Goal: Download file/media

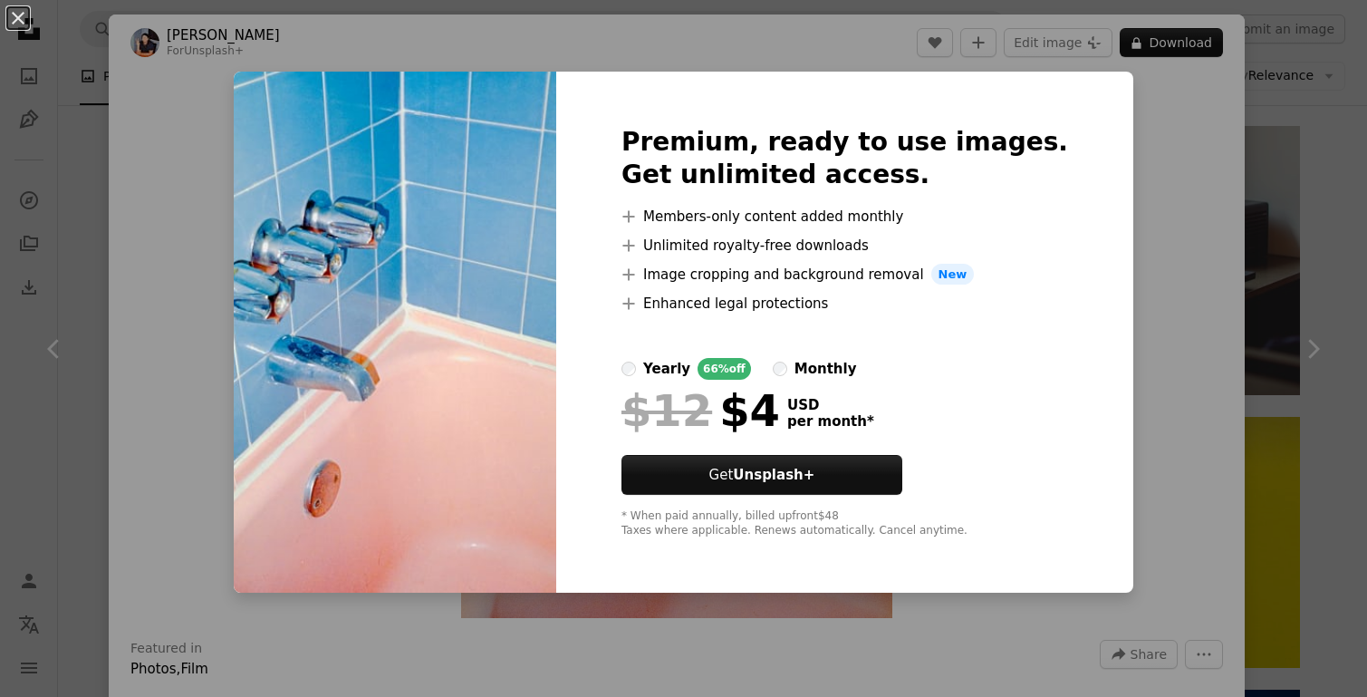
scroll to position [1219, 0]
click at [1184, 178] on div "An X shape Premium, ready to use images. Get unlimited access. A plus sign Memb…" at bounding box center [683, 348] width 1367 height 697
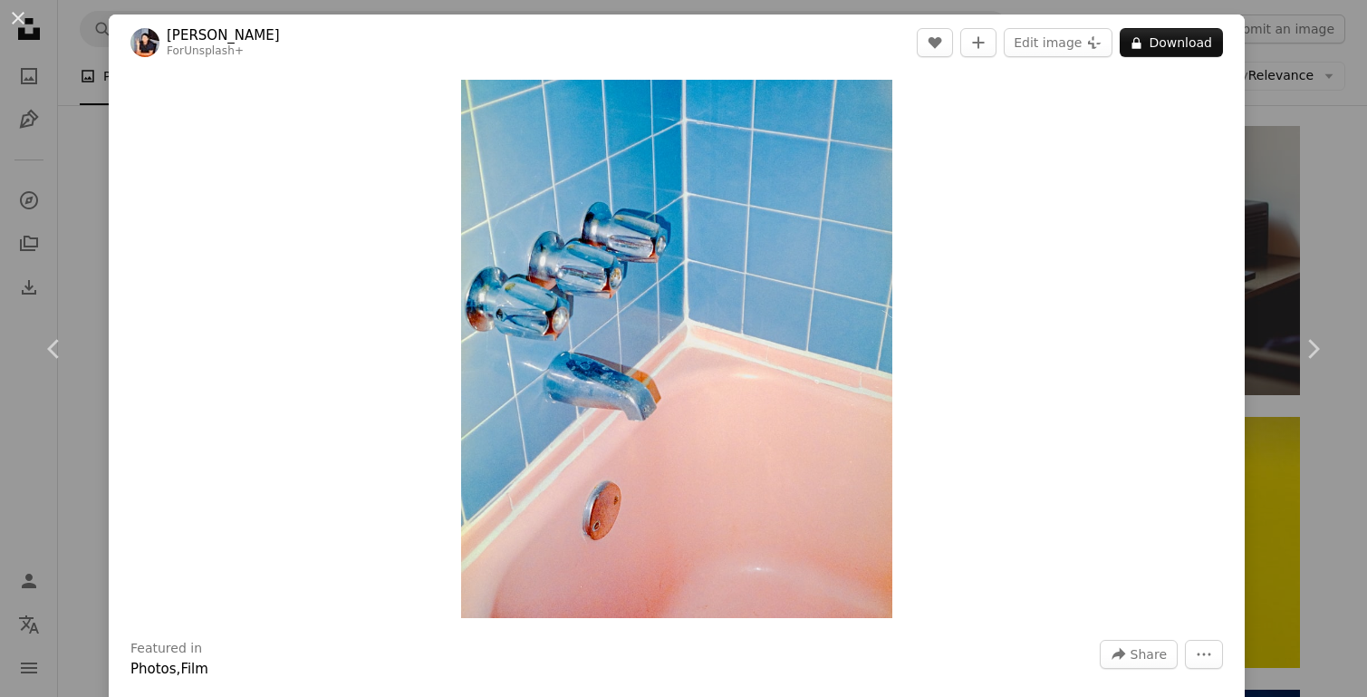
click at [1274, 89] on div "An X shape Chevron left Chevron right [PERSON_NAME] For Unsplash+ A heart A plu…" at bounding box center [683, 348] width 1367 height 697
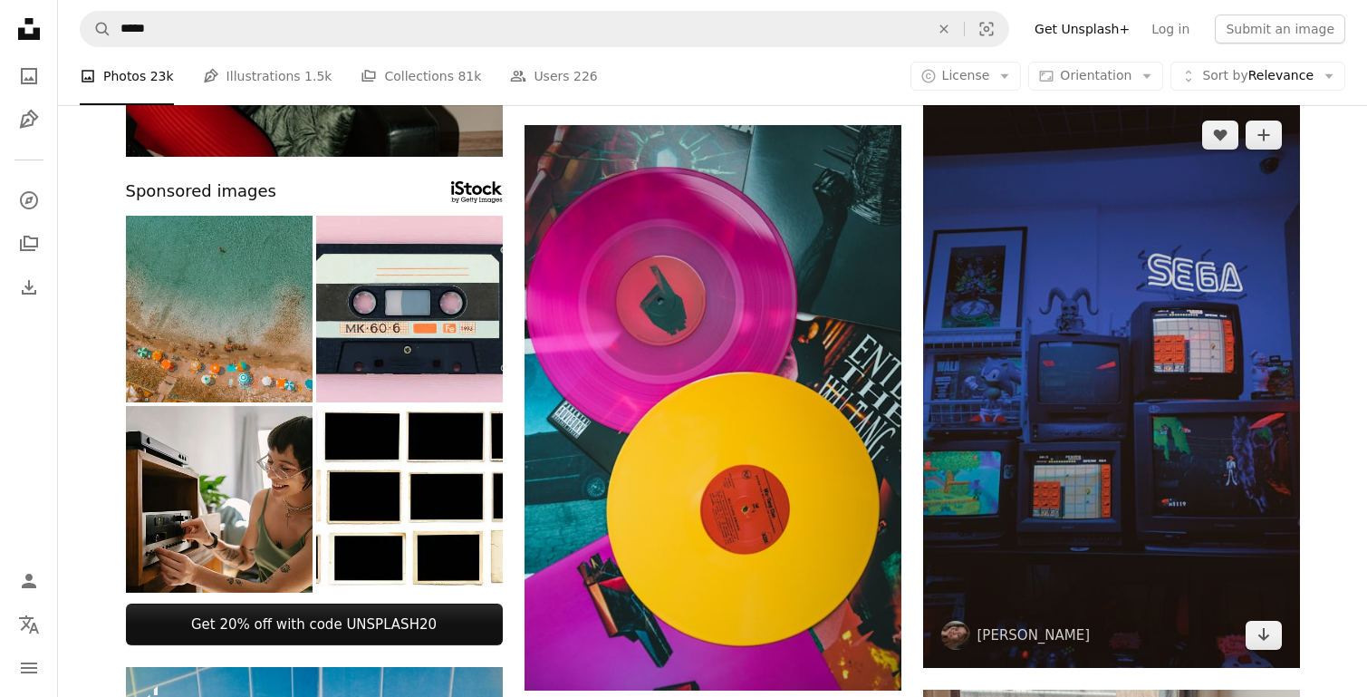
scroll to position [673, 0]
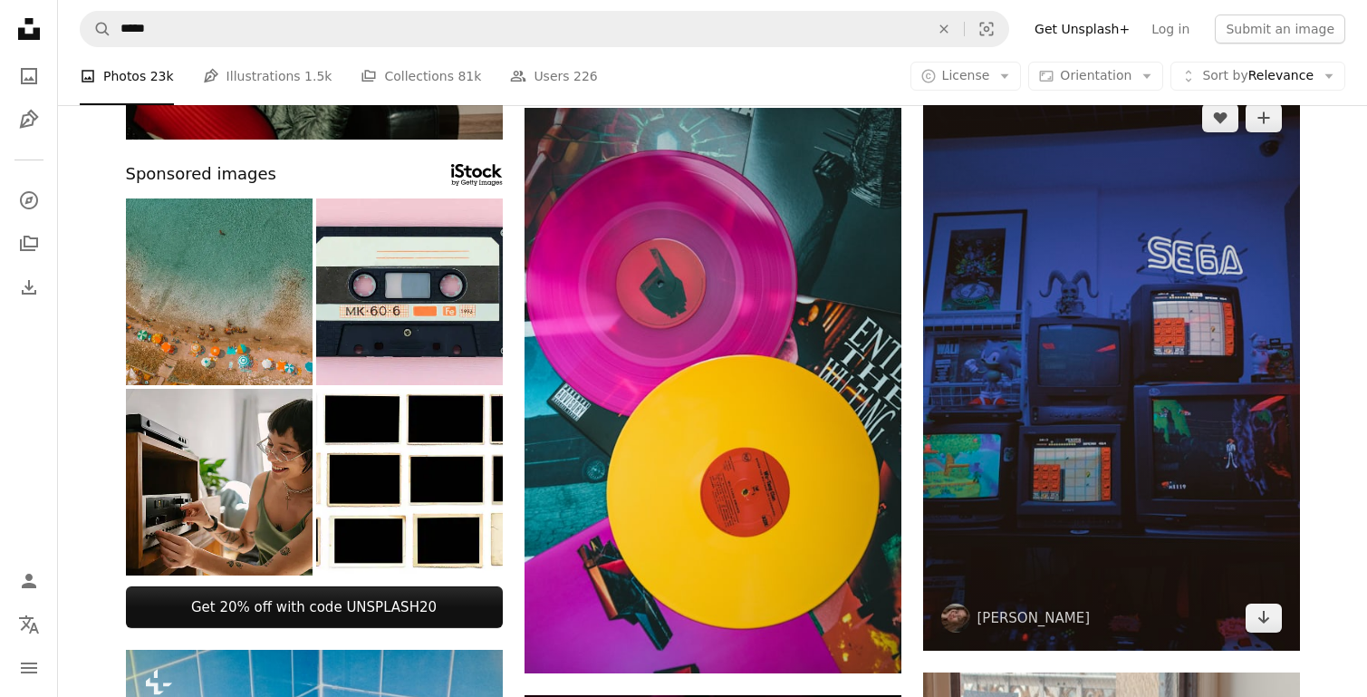
click at [1023, 440] on img at bounding box center [1111, 367] width 377 height 565
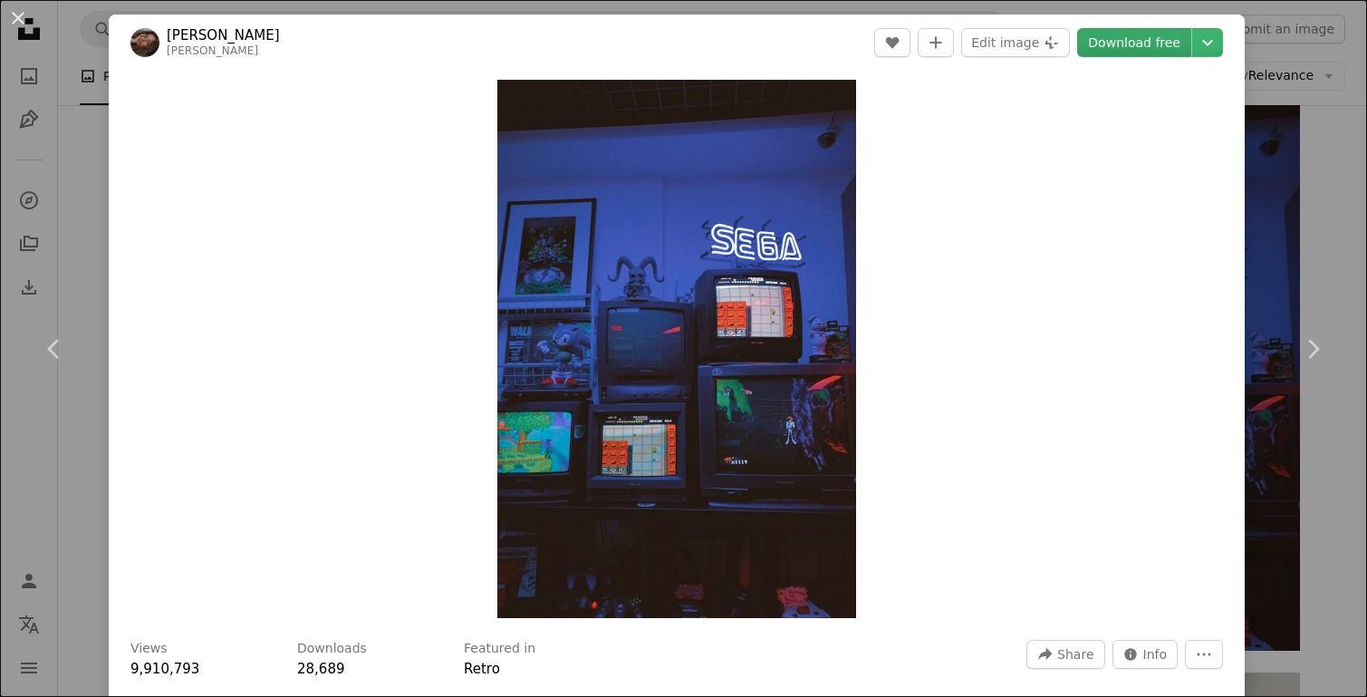
click at [1163, 34] on link "Download free" at bounding box center [1134, 42] width 114 height 29
